Goal: Task Accomplishment & Management: Use online tool/utility

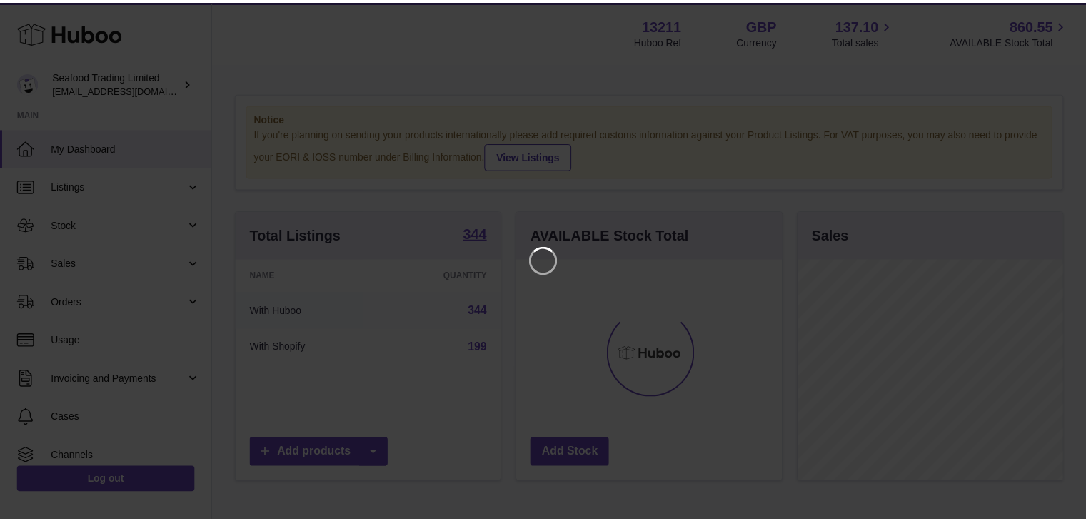
scroll to position [223, 268]
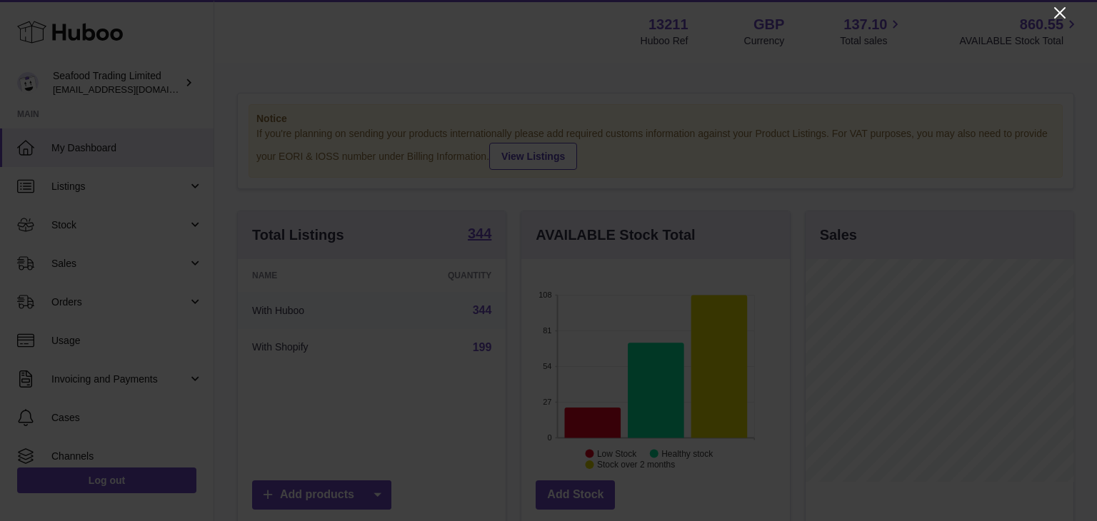
click at [1060, 11] on icon "Close" at bounding box center [1059, 12] width 17 height 17
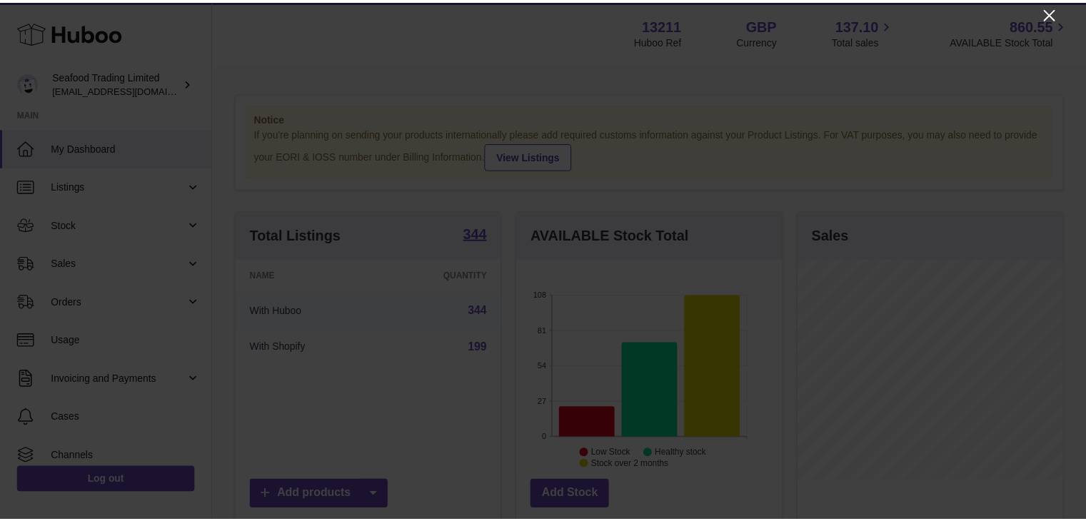
scroll to position [713727, 713685]
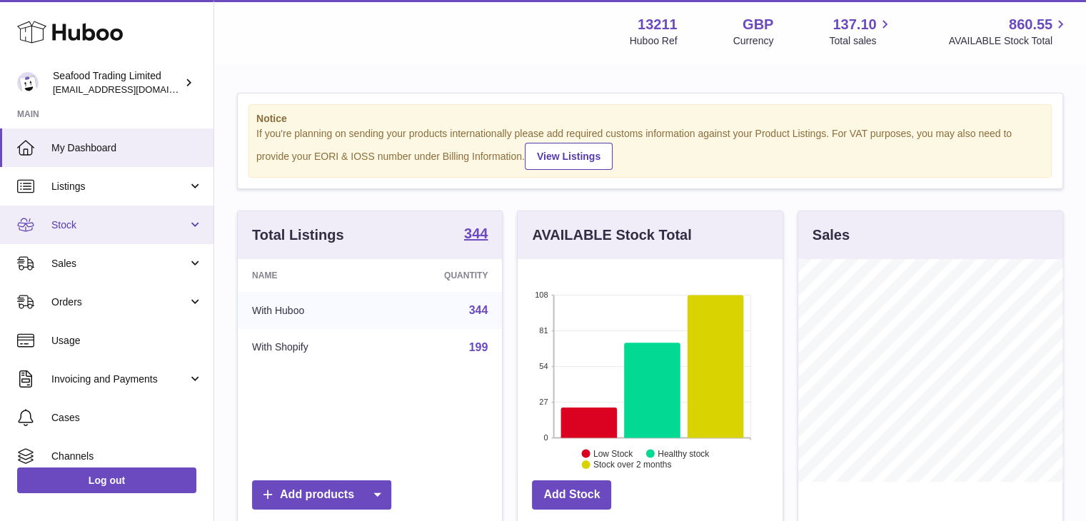
click at [71, 226] on span "Stock" at bounding box center [119, 225] width 136 height 14
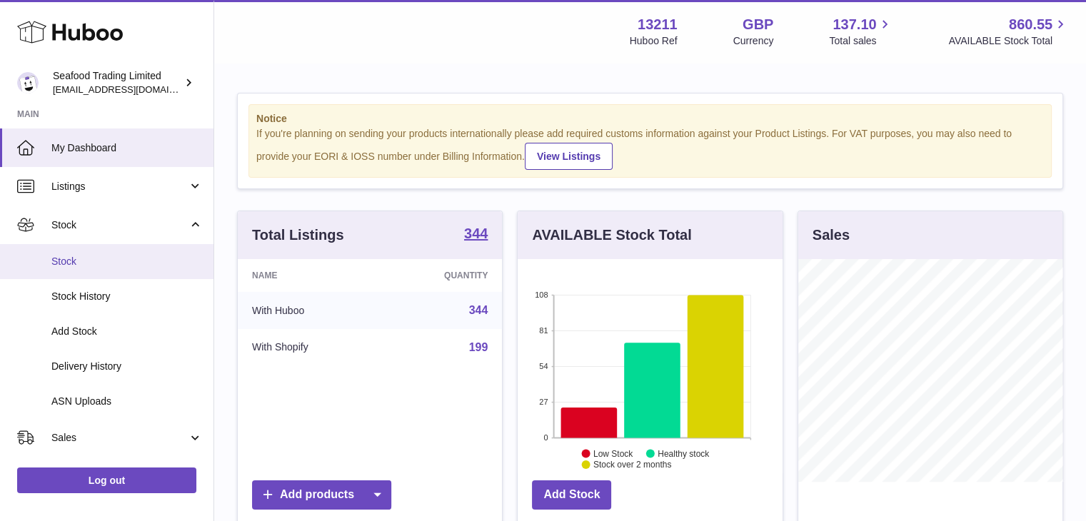
click at [54, 262] on span "Stock" at bounding box center [126, 262] width 151 height 14
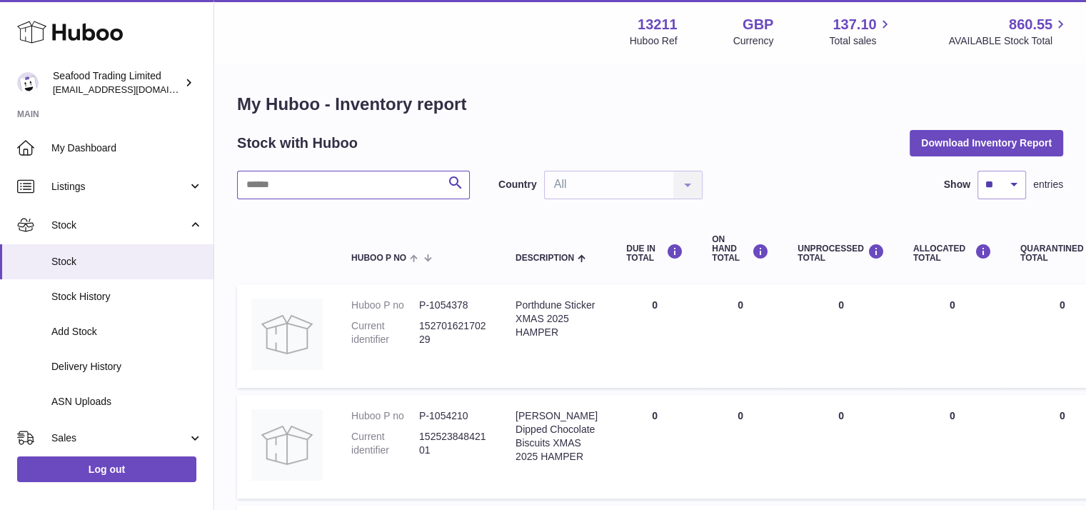
click at [331, 189] on input "text" at bounding box center [353, 185] width 233 height 29
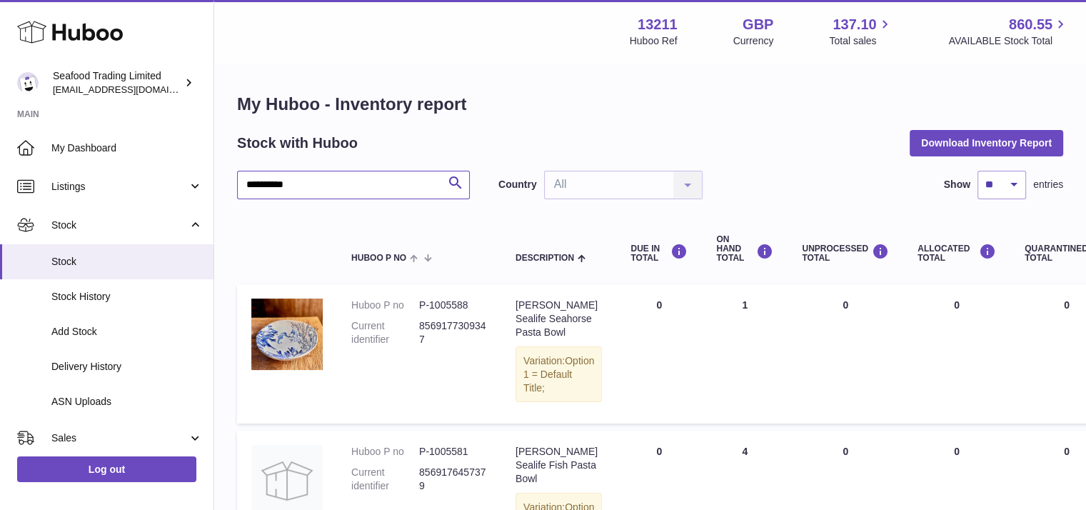
type input "**********"
